Goal: Find specific page/section: Find specific page/section

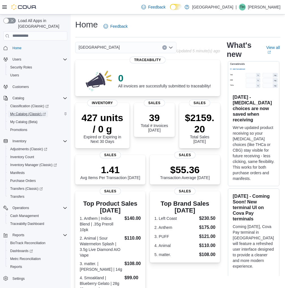
click at [29, 112] on span "My Catalog (Classic)" at bounding box center [28, 114] width 36 height 5
click at [28, 112] on span "My Catalog (Classic)" at bounding box center [28, 114] width 36 height 5
